Goal: Find specific page/section: Find specific page/section

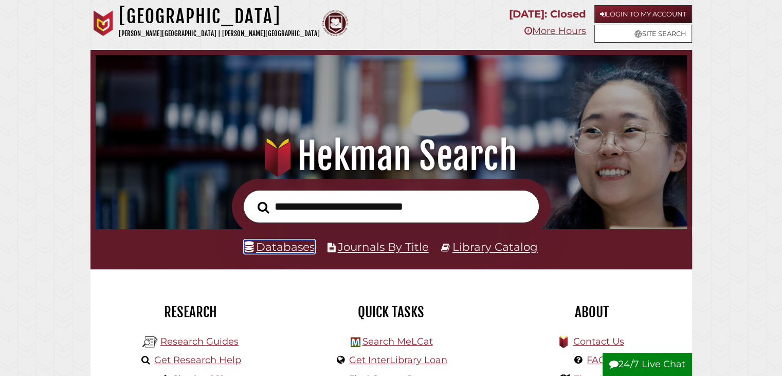
click at [307, 248] on link "Databases" at bounding box center [279, 246] width 70 height 13
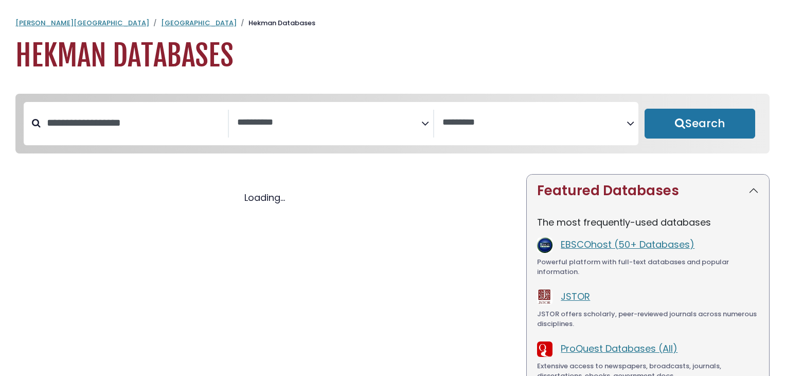
select select "Database Subject Filter"
select select "Database Vendors Filter"
select select "Database Subject Filter"
select select "Database Vendors Filter"
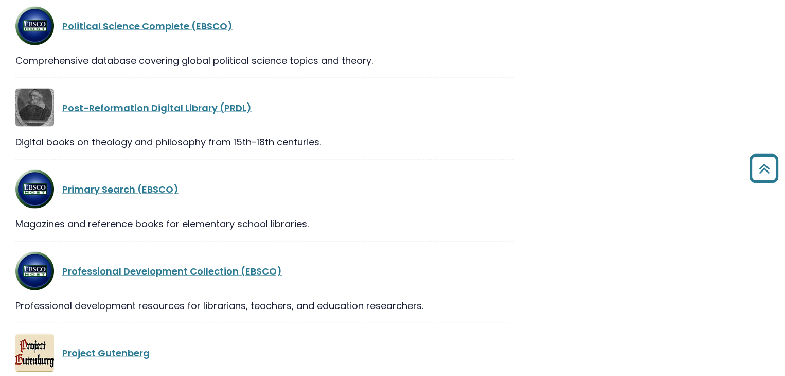
scroll to position [16903, 0]
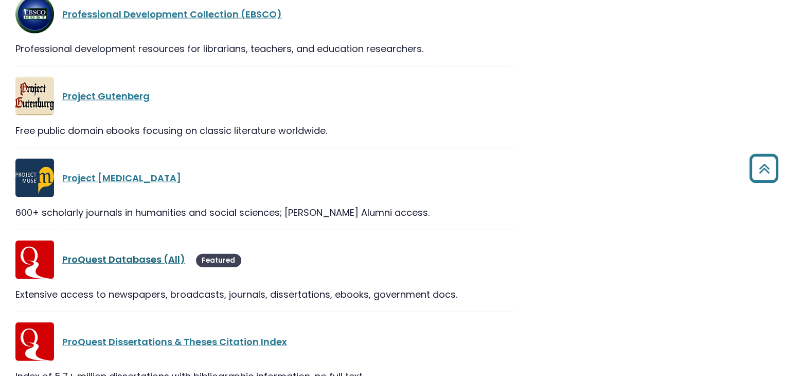
click at [163, 253] on link "ProQuest Databases (All)" at bounding box center [123, 259] width 123 height 13
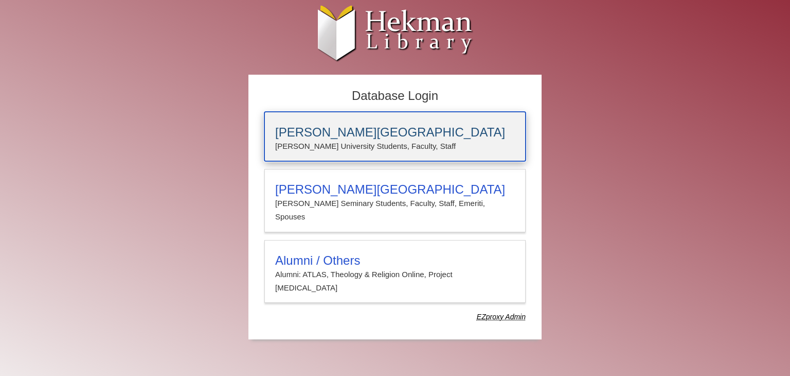
click at [315, 134] on h3 "[PERSON_NAME][GEOGRAPHIC_DATA]" at bounding box center [395, 132] width 240 height 14
